Goal: Task Accomplishment & Management: Use online tool/utility

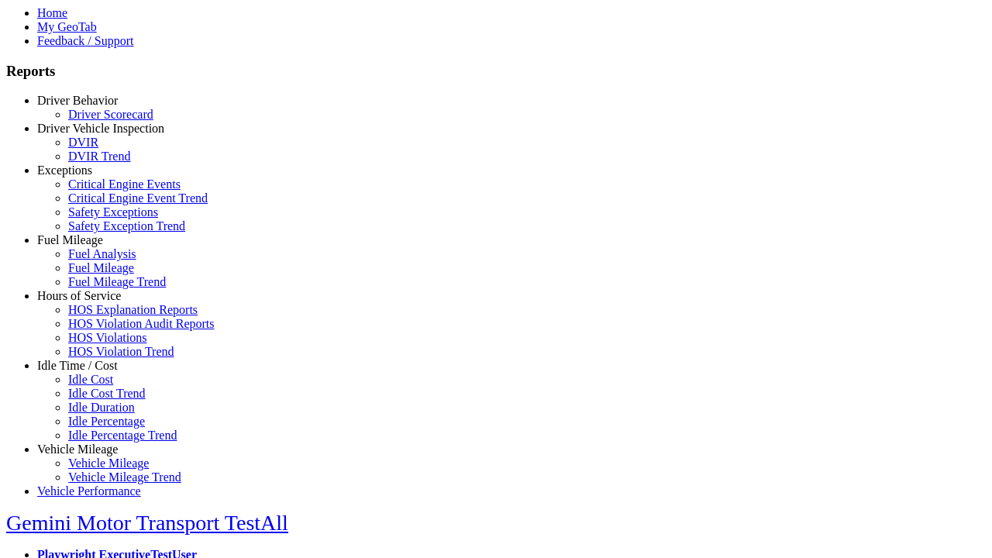
click at [89, 302] on link "Hours of Service" at bounding box center [79, 295] width 84 height 13
click at [101, 316] on link "HOS Explanation Reports" at bounding box center [132, 309] width 129 height 13
type input "**********"
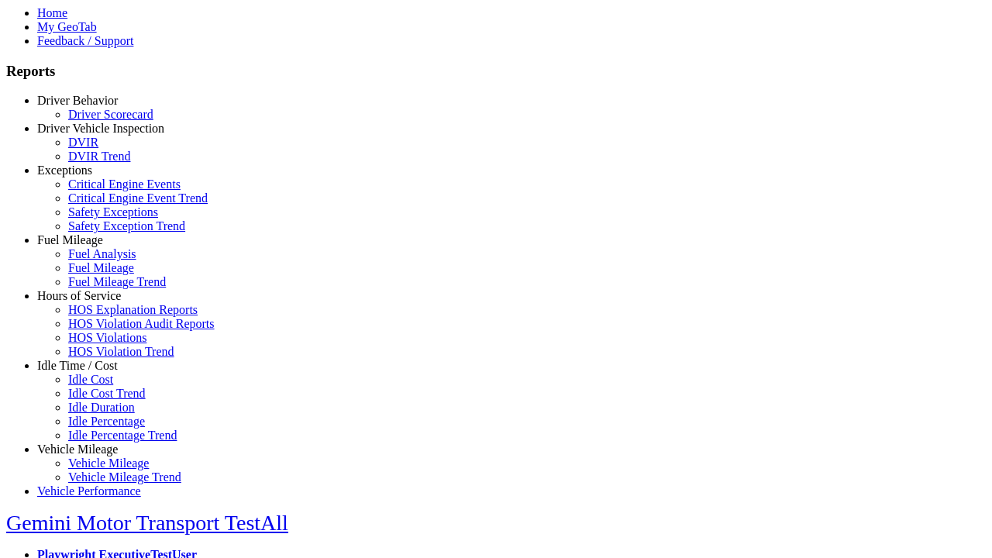
type input "*********"
